Goal: Task Accomplishment & Management: Manage account settings

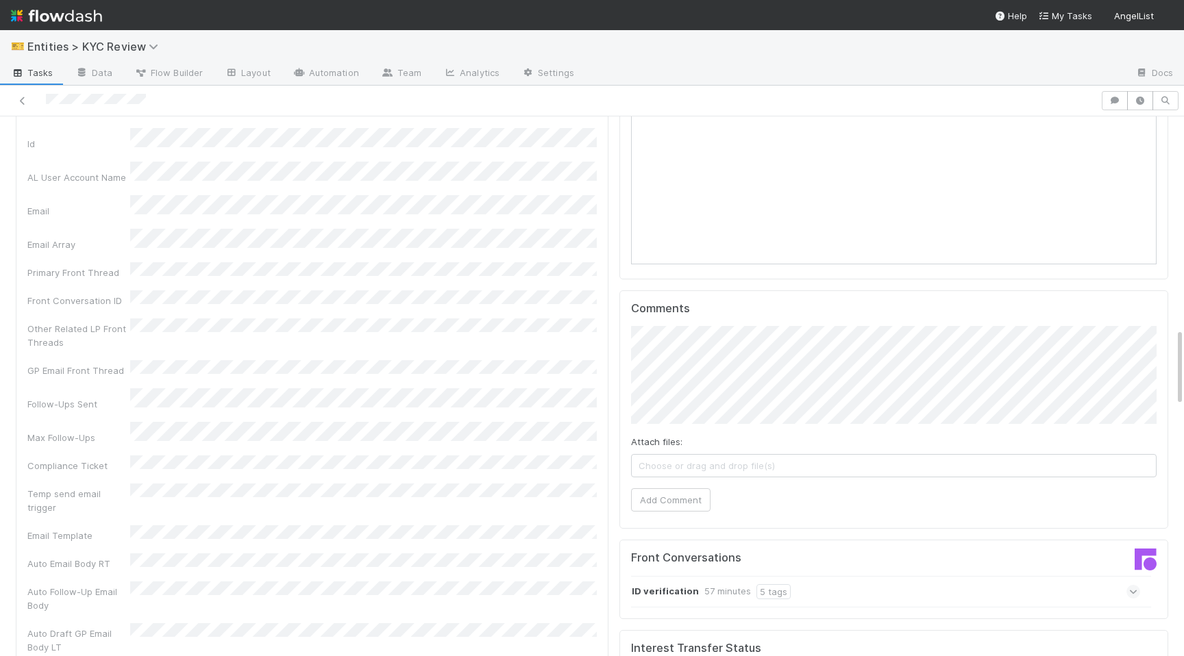
scroll to position [1244, 0]
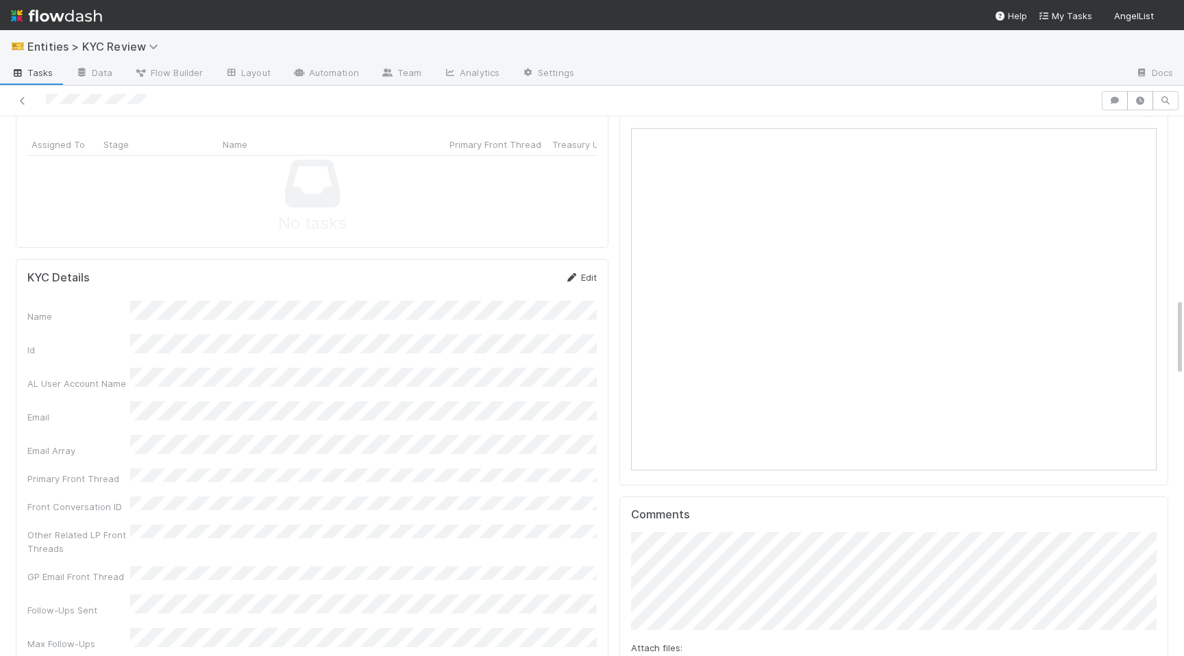
click at [587, 272] on link "Edit" at bounding box center [581, 277] width 32 height 11
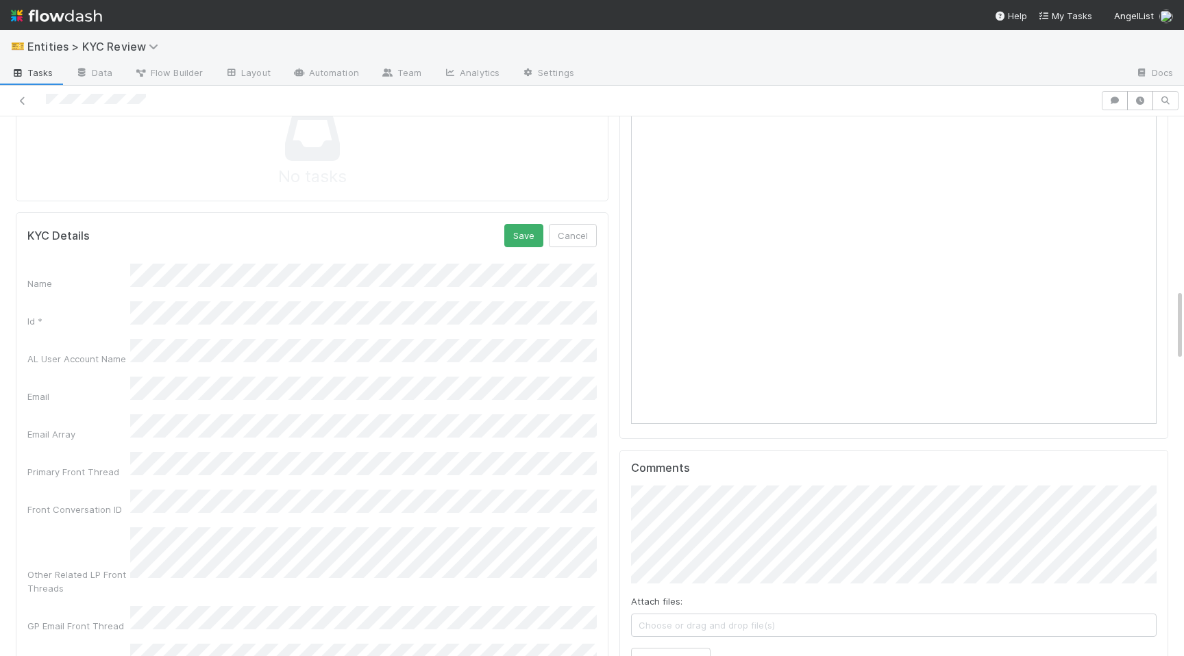
scroll to position [1292, 0]
click at [525, 223] on button "Save" at bounding box center [523, 234] width 39 height 23
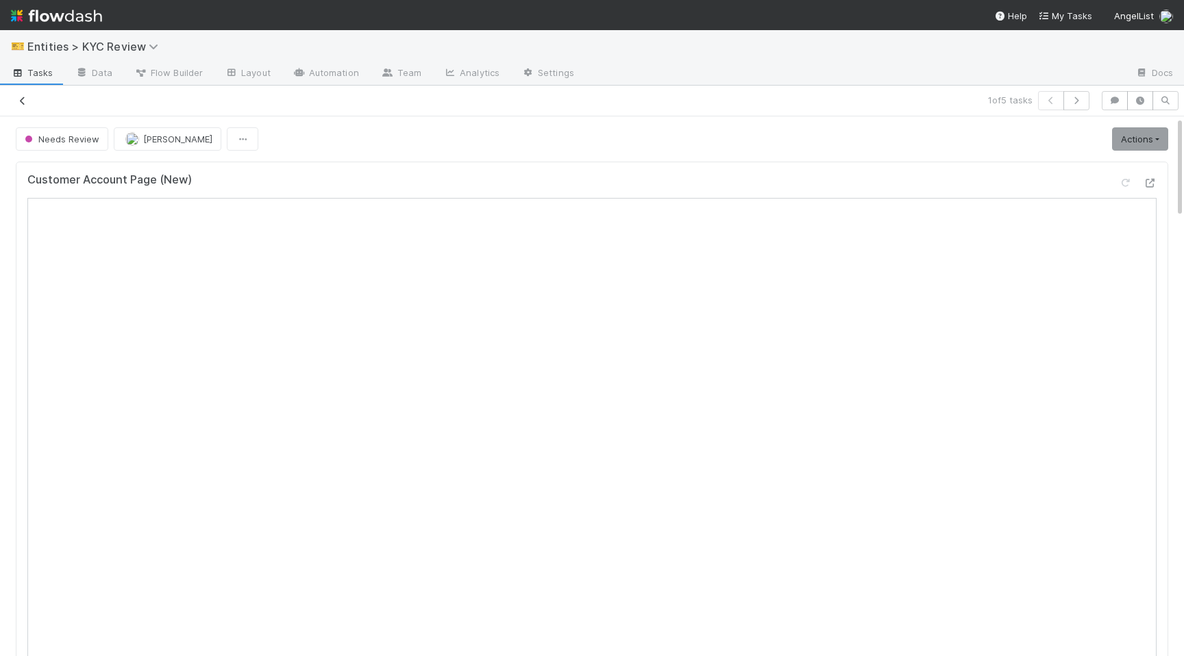
click at [20, 95] on link at bounding box center [23, 101] width 14 height 14
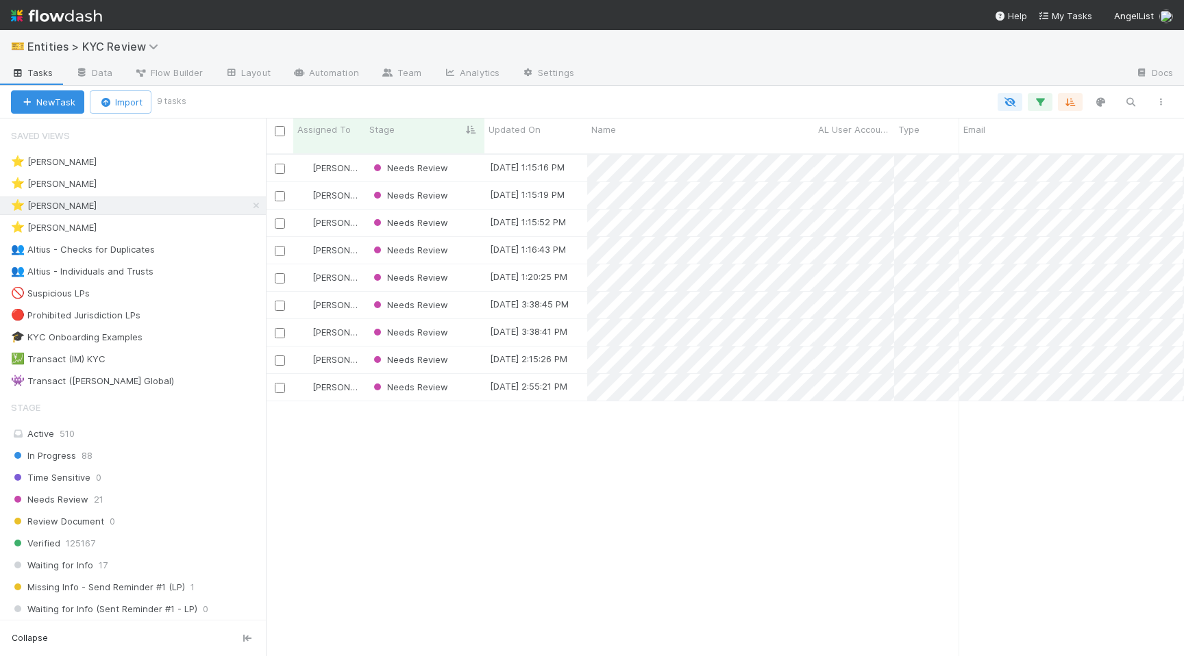
scroll to position [513, 918]
click at [160, 177] on div "⭐ Haley O'Brien 4" at bounding box center [138, 183] width 255 height 17
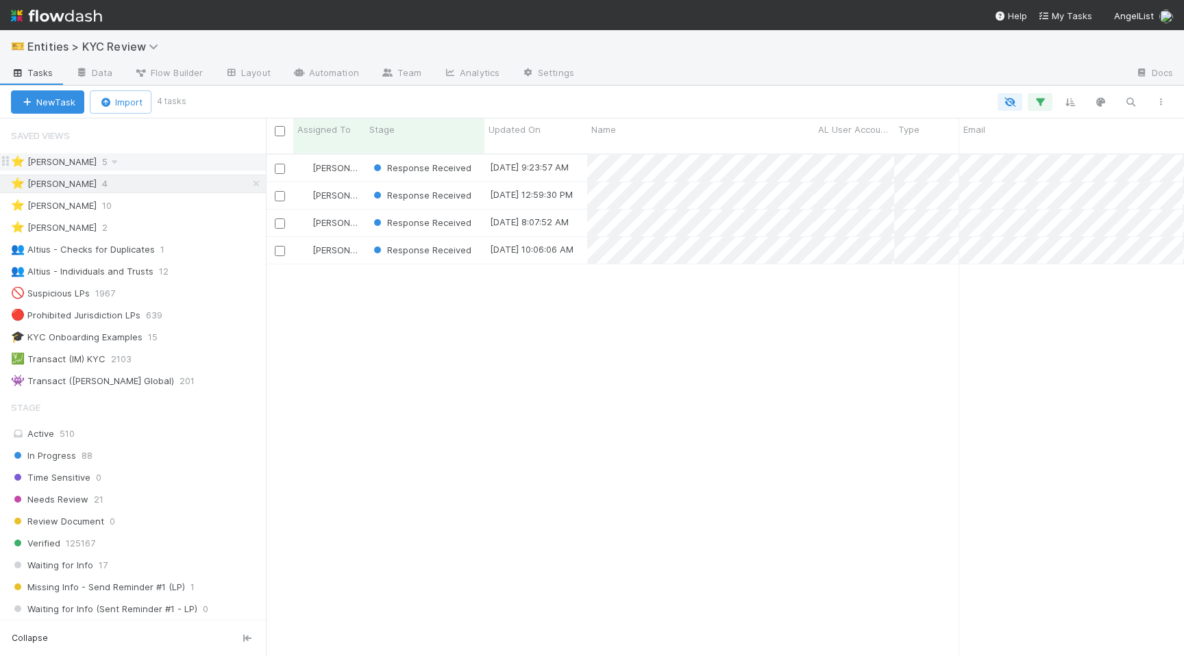
scroll to position [513, 918]
click at [179, 157] on div "⭐ Alice Wo 5" at bounding box center [138, 161] width 255 height 17
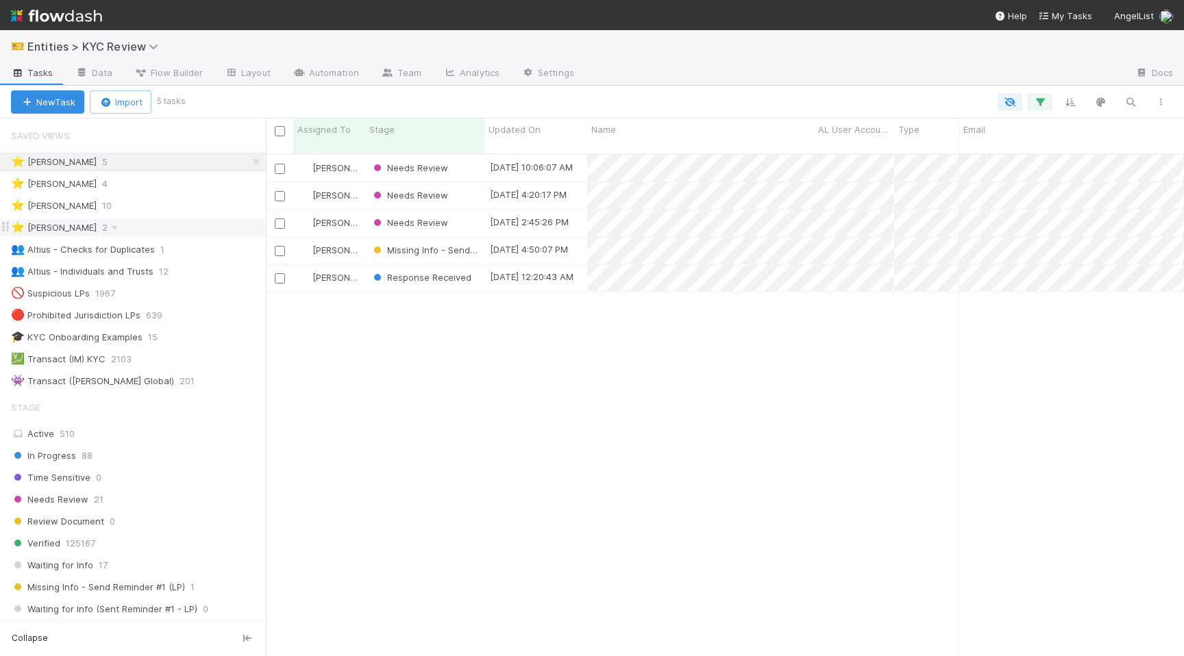
scroll to position [513, 918]
click at [338, 217] on span "[PERSON_NAME]" at bounding box center [328, 223] width 66 height 18
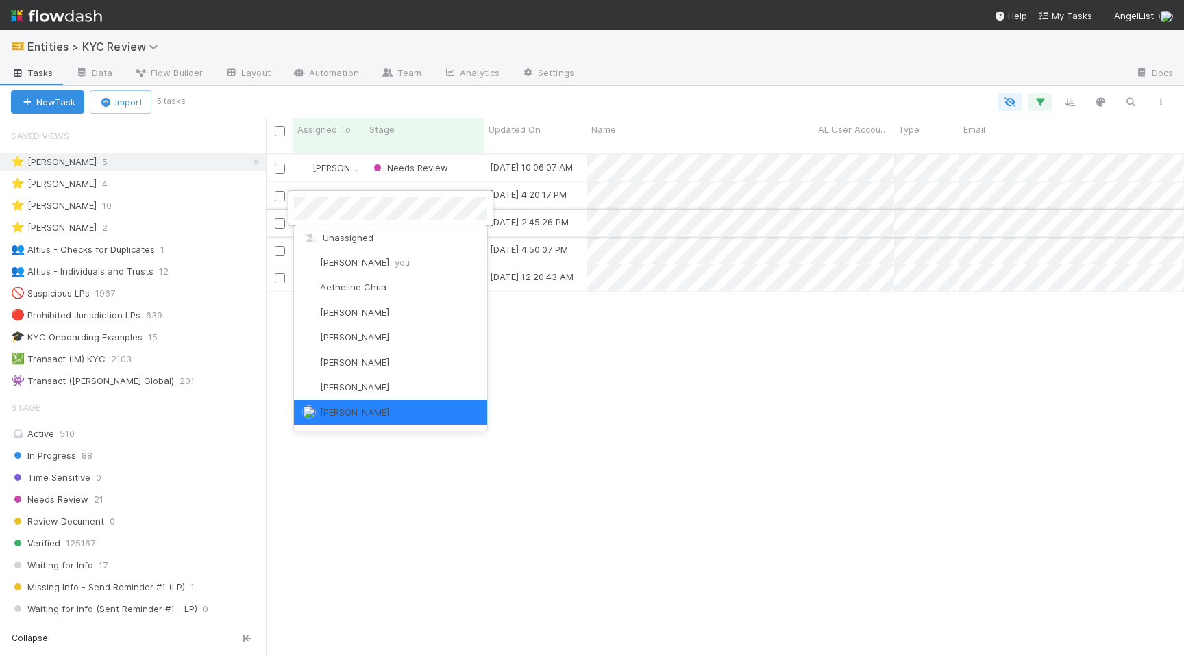
scroll to position [0, 0]
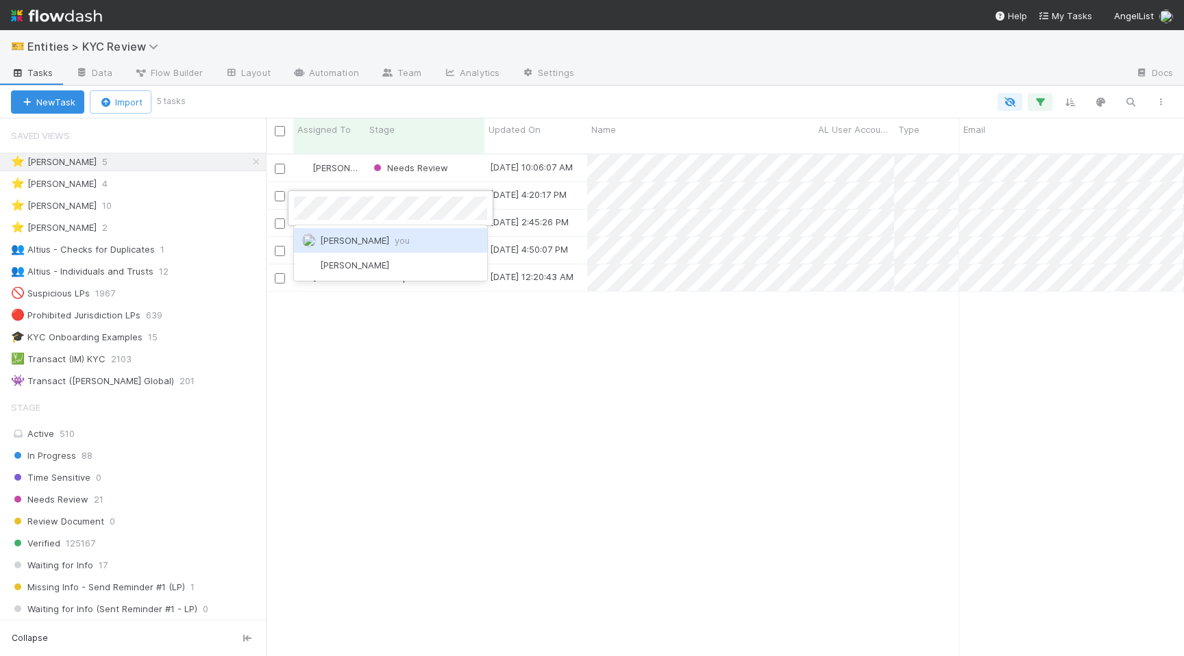
click at [347, 235] on span "Madison Stomberg you" at bounding box center [365, 240] width 90 height 11
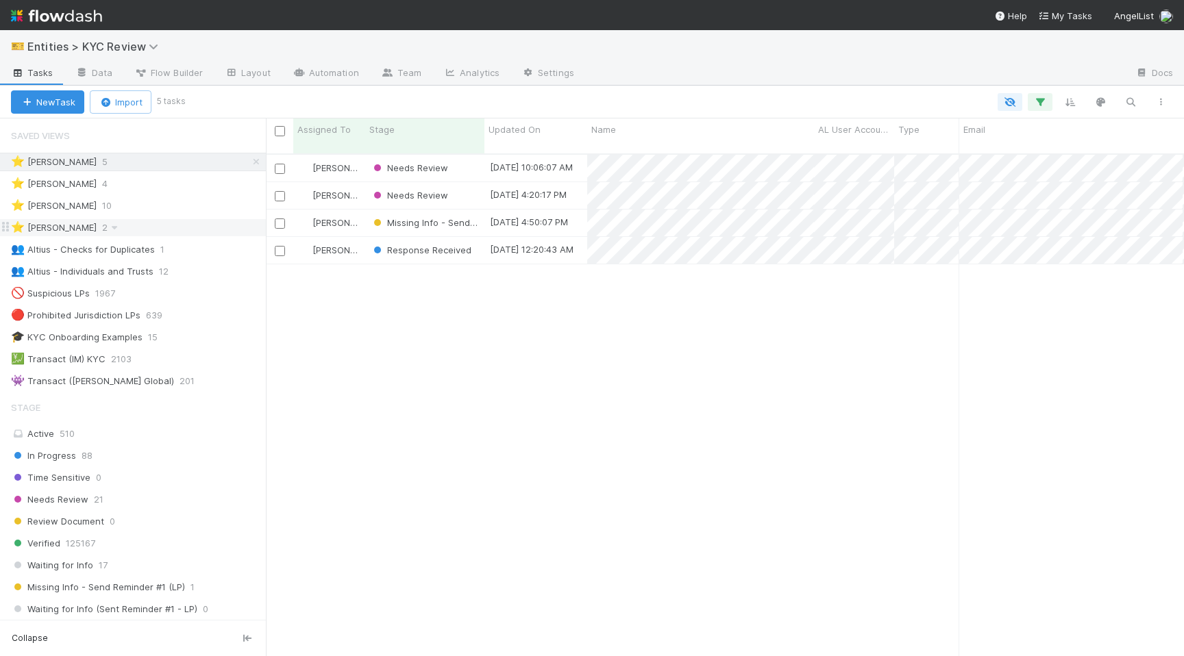
click at [134, 222] on div "⭐ Viv Hong 2" at bounding box center [138, 227] width 255 height 17
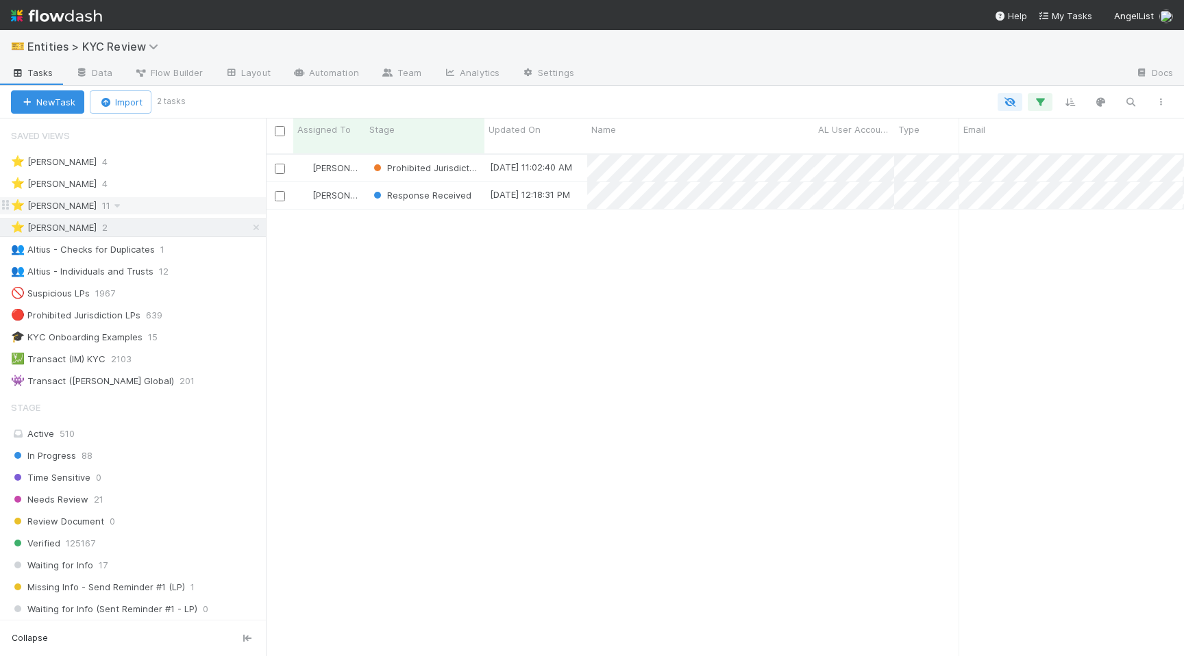
scroll to position [513, 918]
click at [162, 201] on div "⭐ Madison Stomberg 11" at bounding box center [138, 205] width 255 height 17
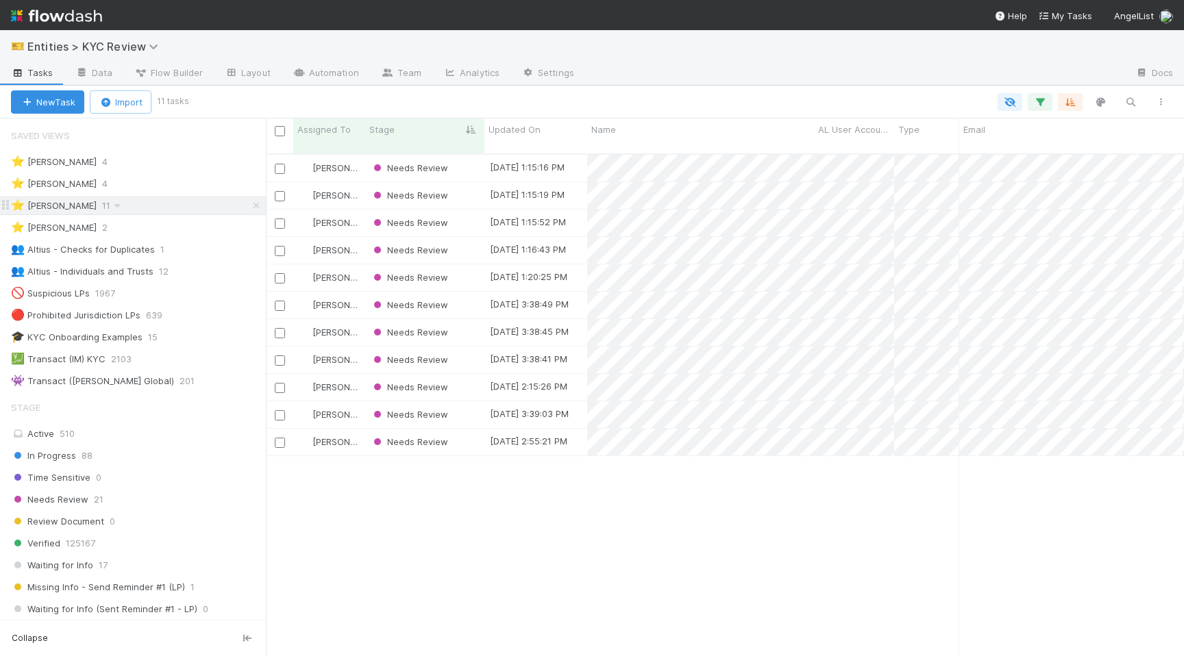
scroll to position [513, 918]
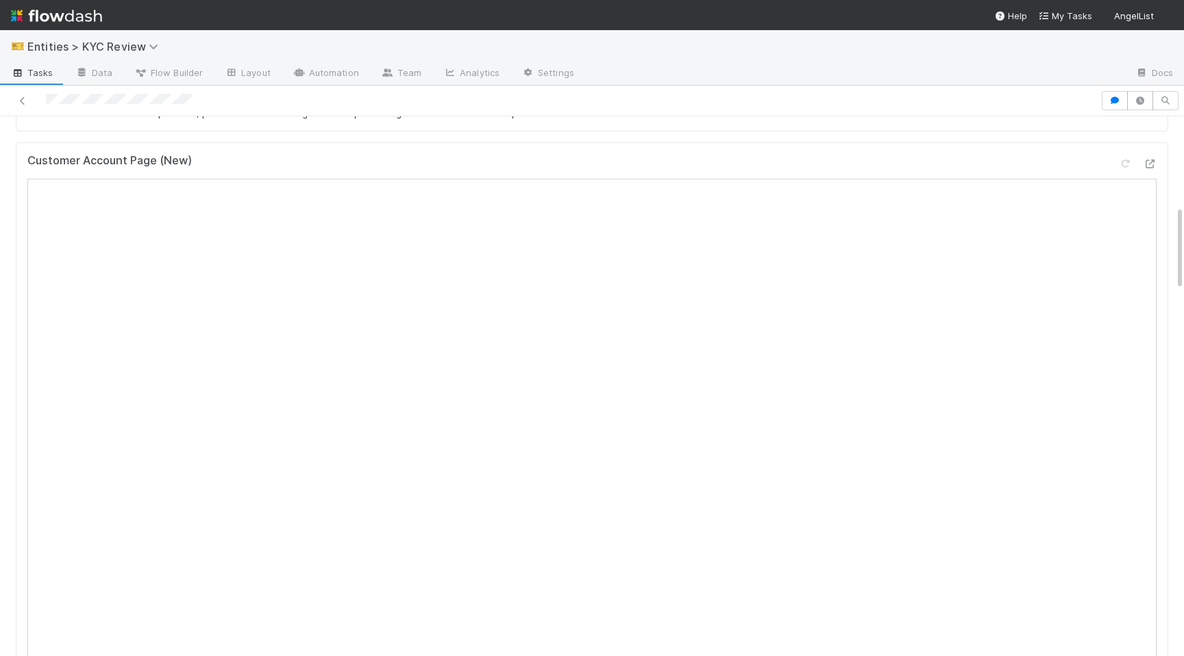
scroll to position [593, 0]
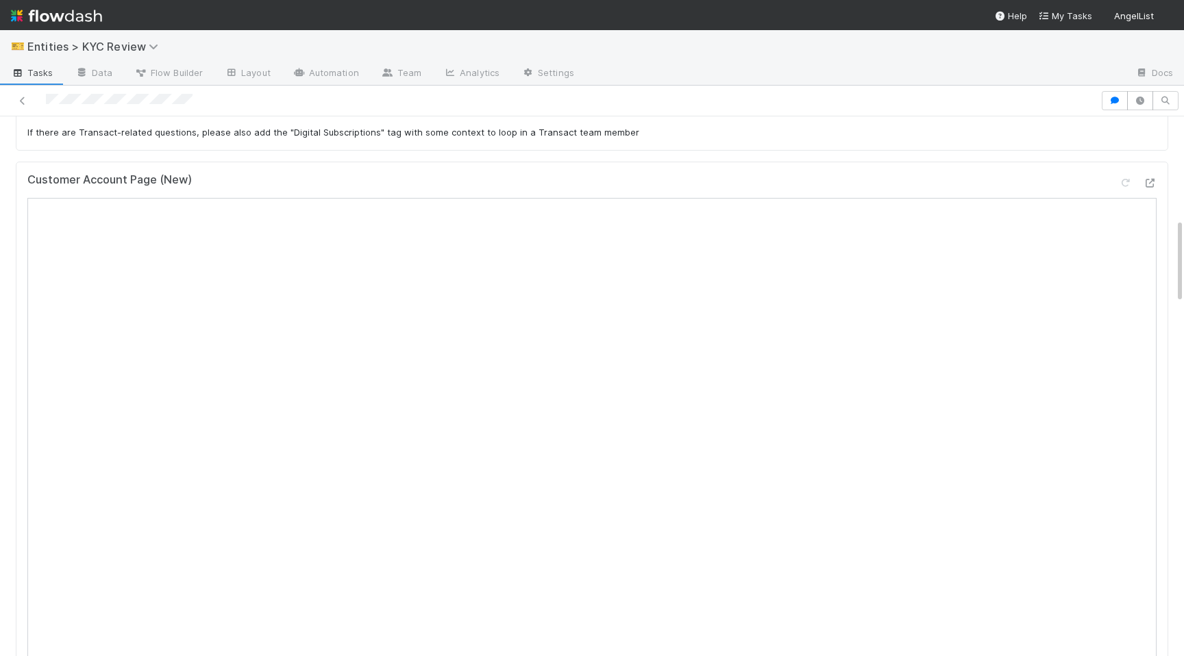
scroll to position [736, 0]
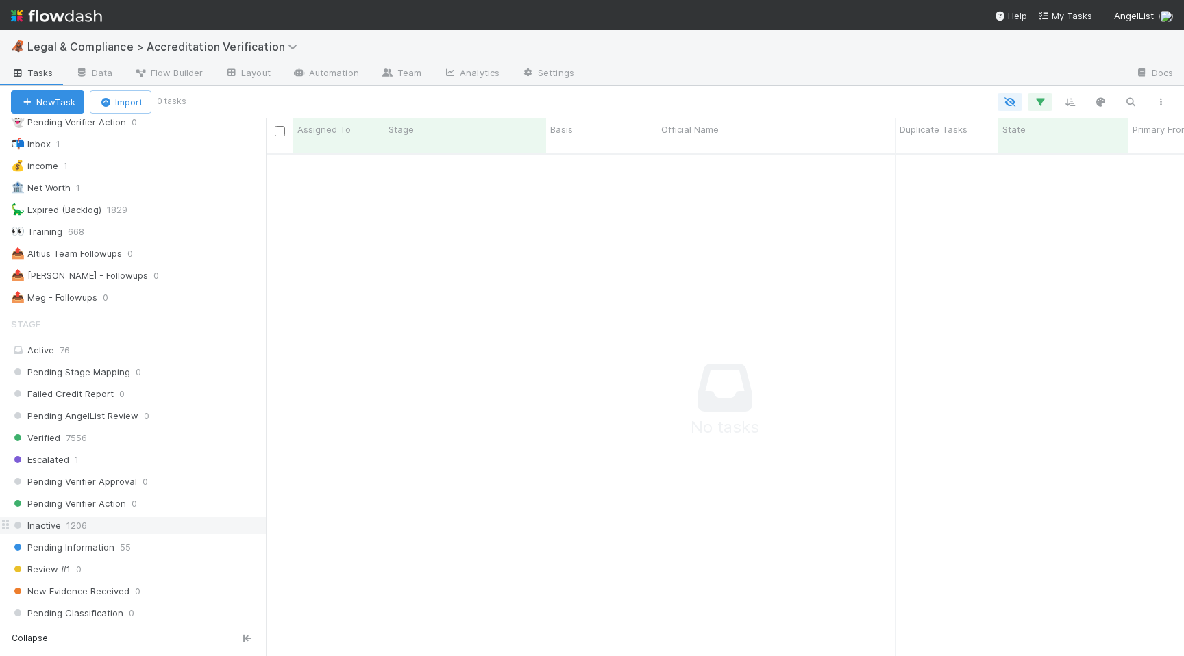
scroll to position [265, 0]
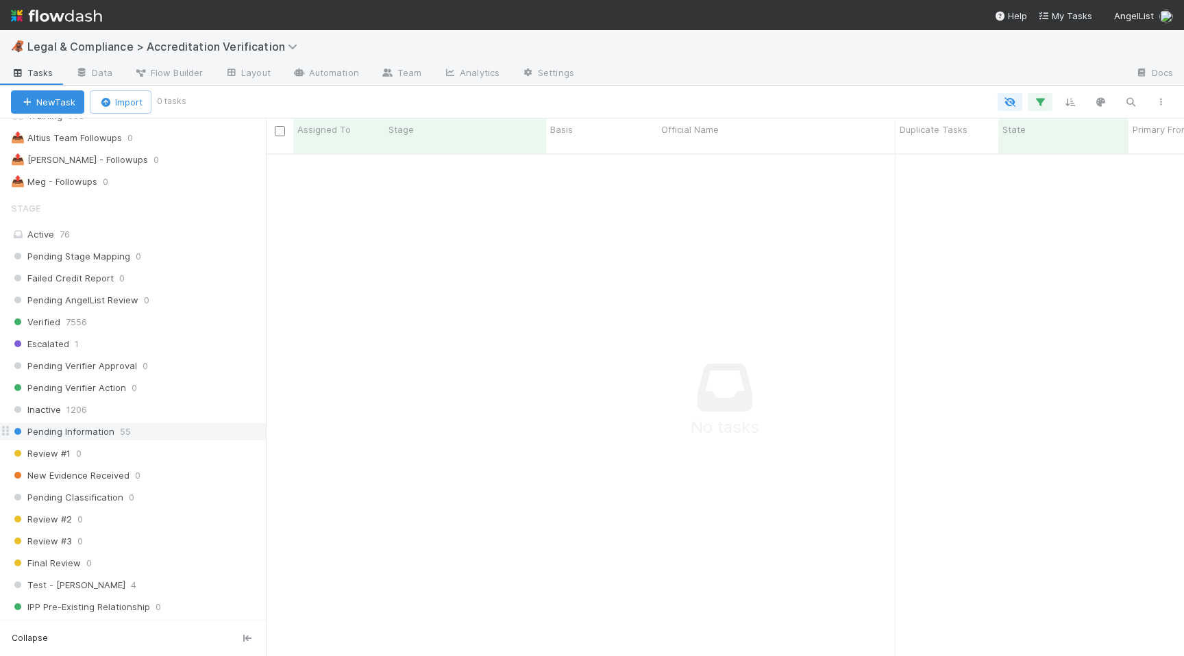
click at [160, 428] on div "Pending Information 55" at bounding box center [138, 431] width 255 height 17
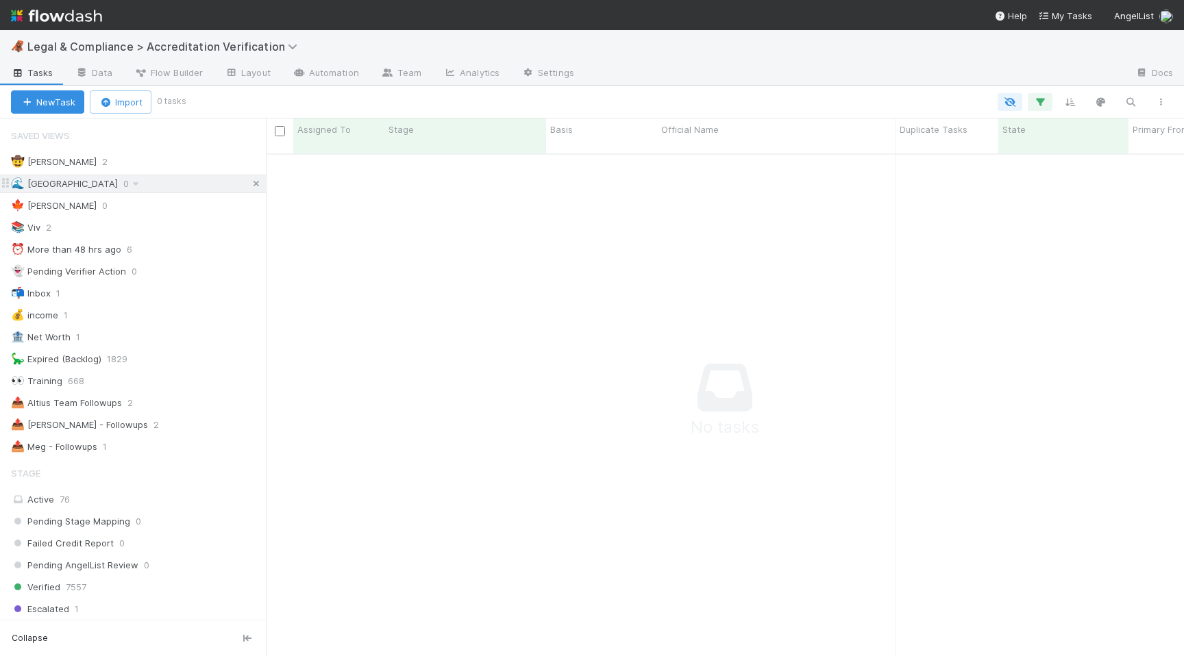
click at [253, 180] on icon at bounding box center [256, 184] width 14 height 9
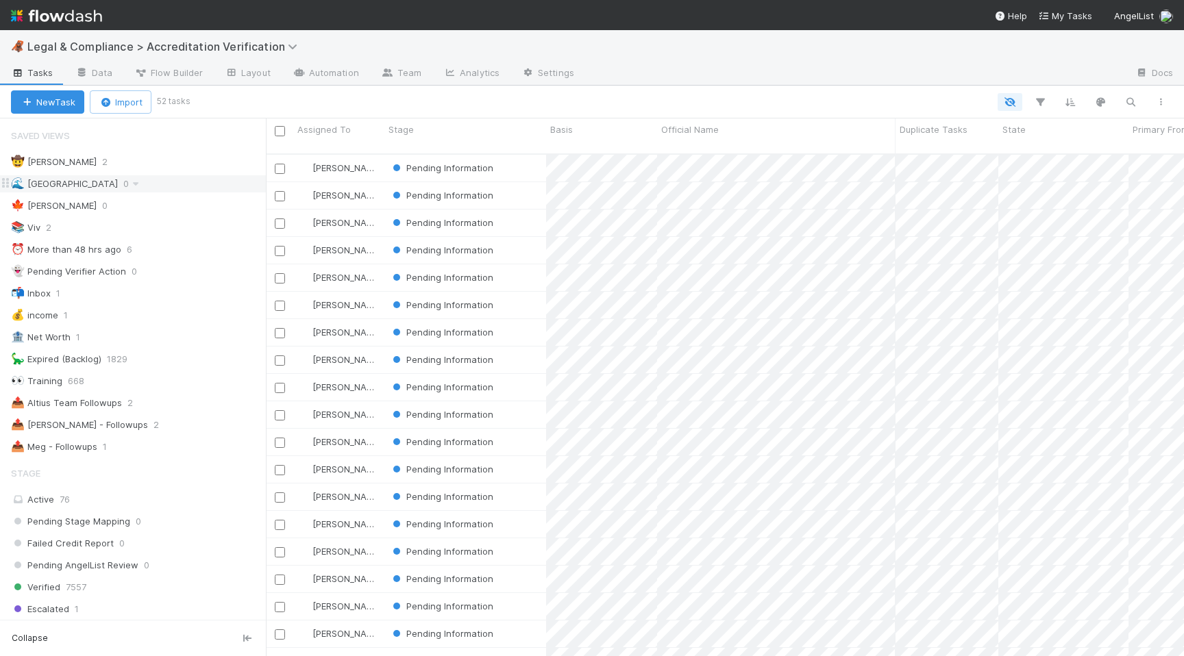
scroll to position [513, 918]
click at [525, 354] on div "Pending Information" at bounding box center [465, 360] width 162 height 27
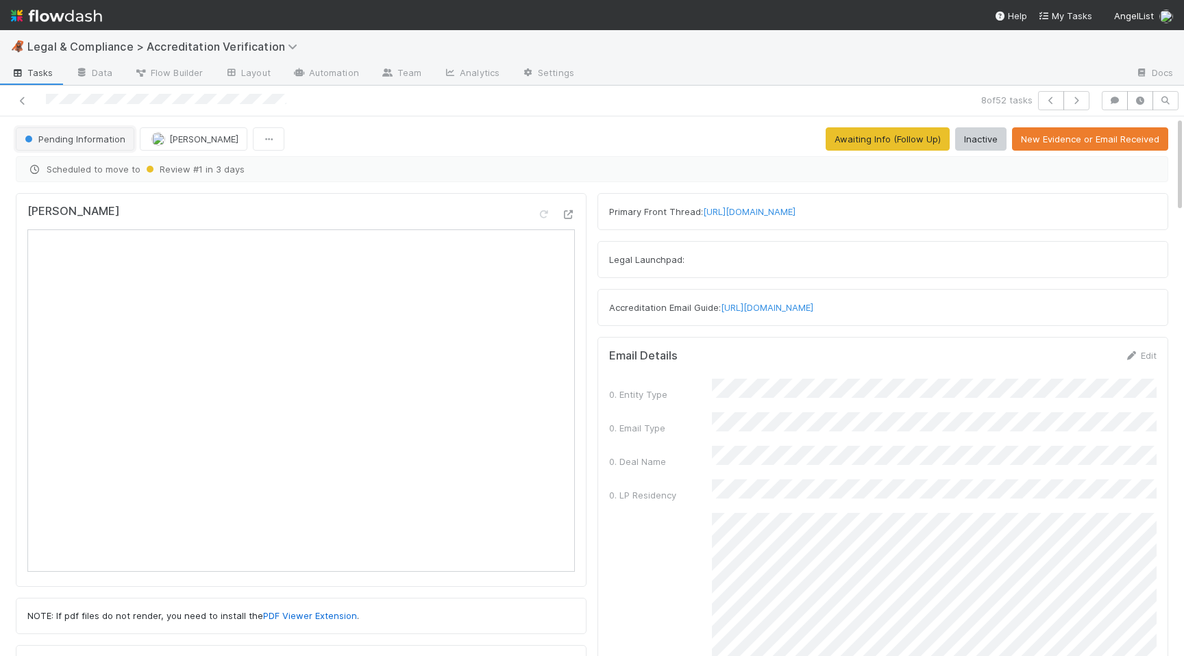
click at [79, 134] on span "Pending Information" at bounding box center [73, 139] width 103 height 11
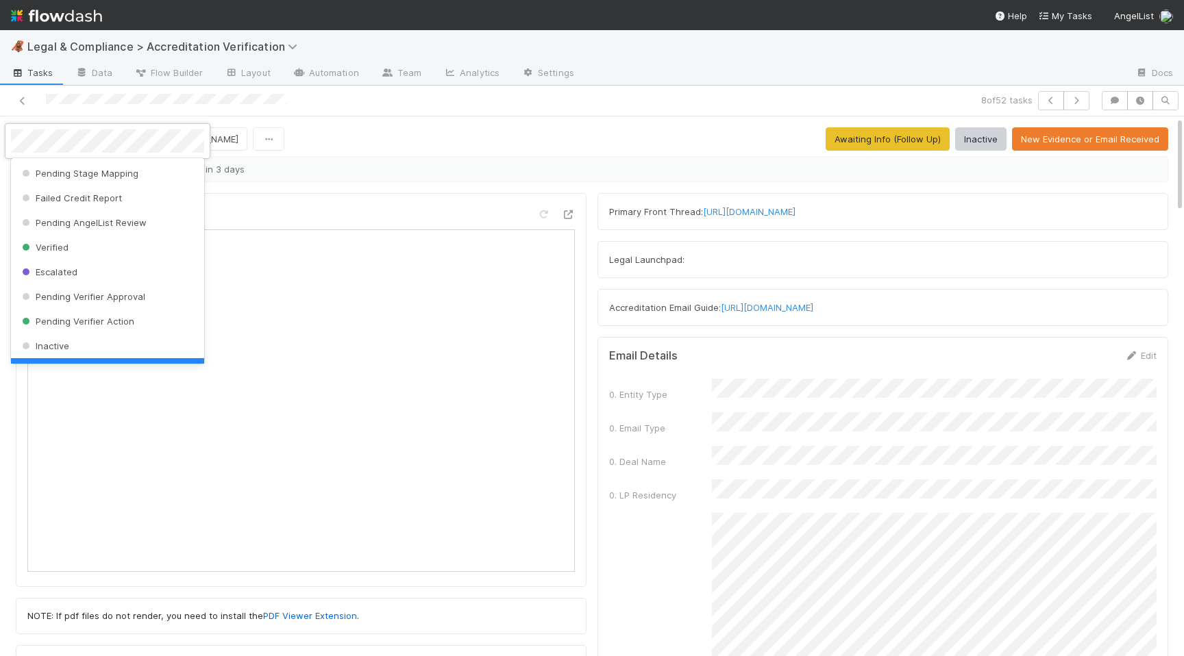
scroll to position [27, 0]
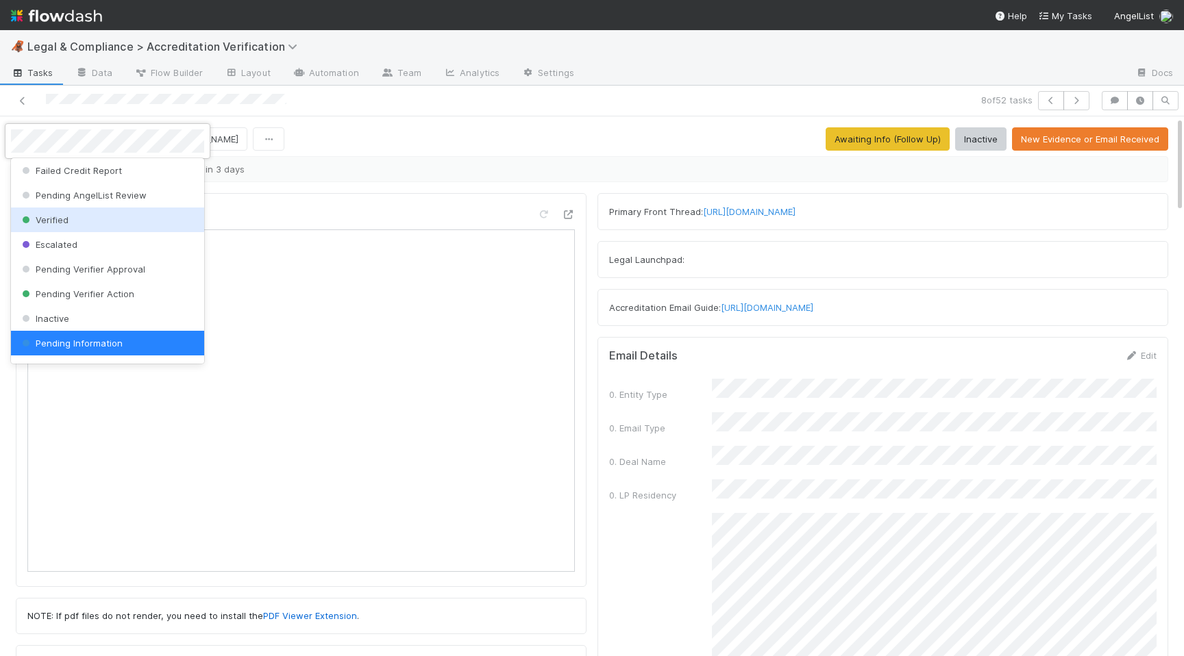
click at [77, 221] on div "Verified" at bounding box center [107, 220] width 193 height 25
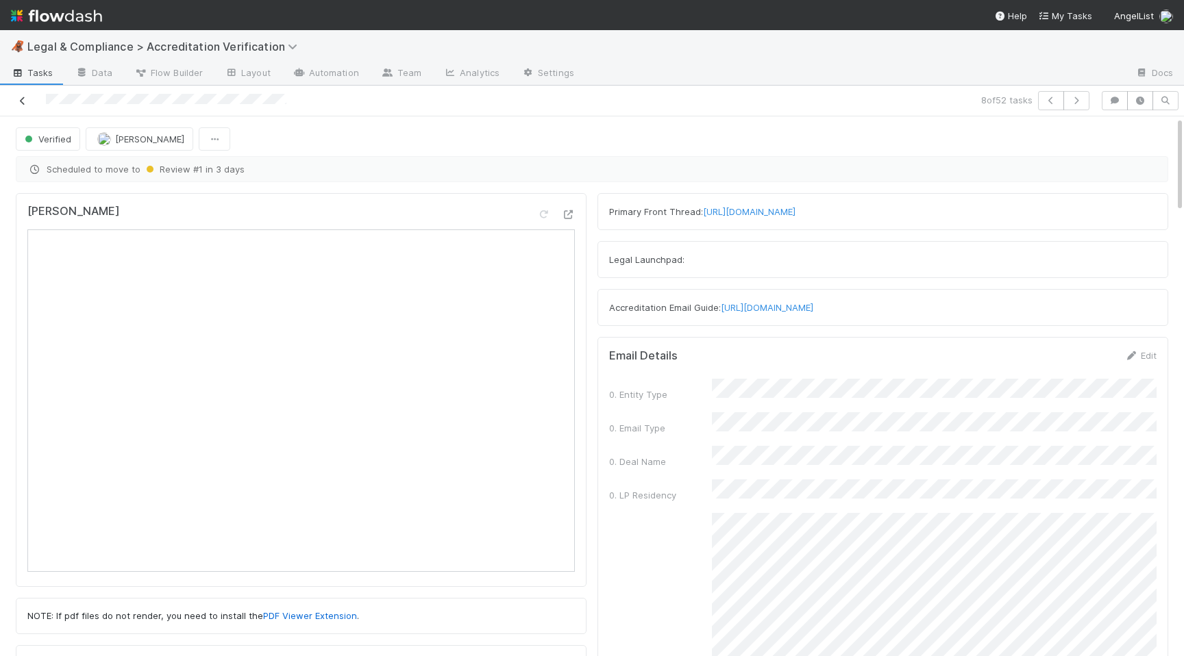
click at [24, 103] on icon at bounding box center [23, 101] width 14 height 9
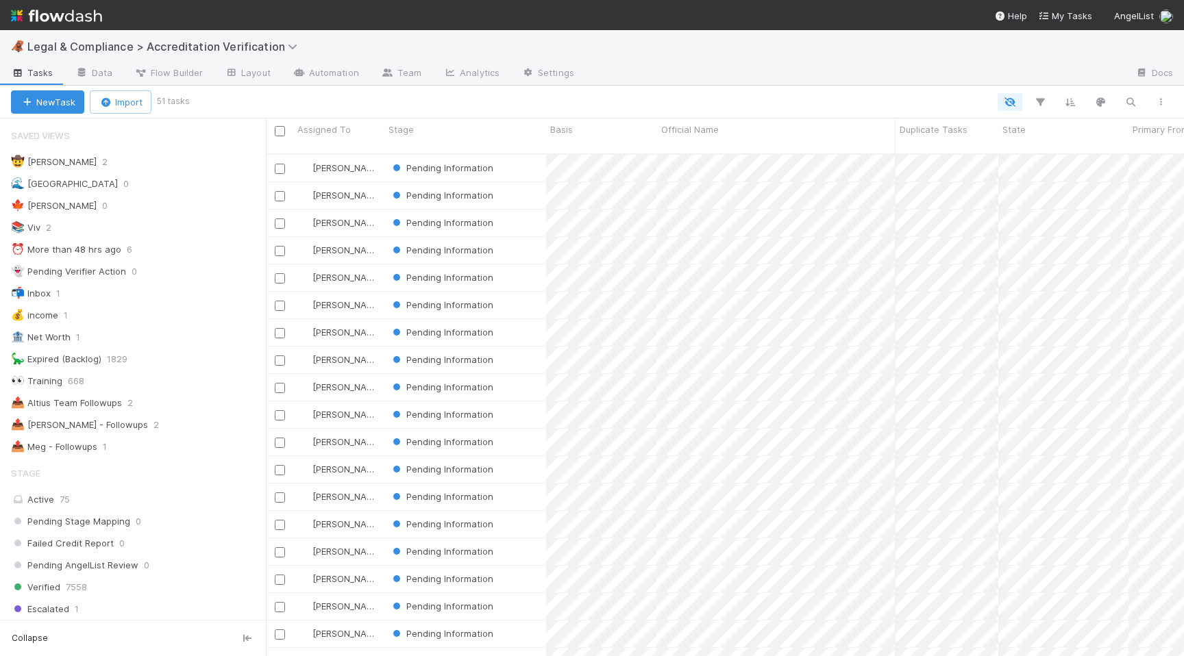
scroll to position [0, 1]
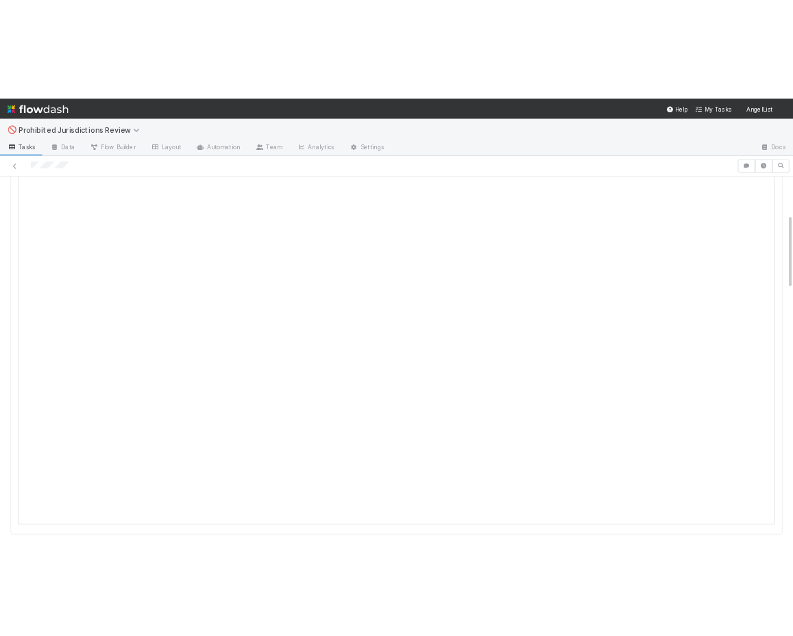
scroll to position [404, 0]
